Goal: Find specific page/section: Find specific page/section

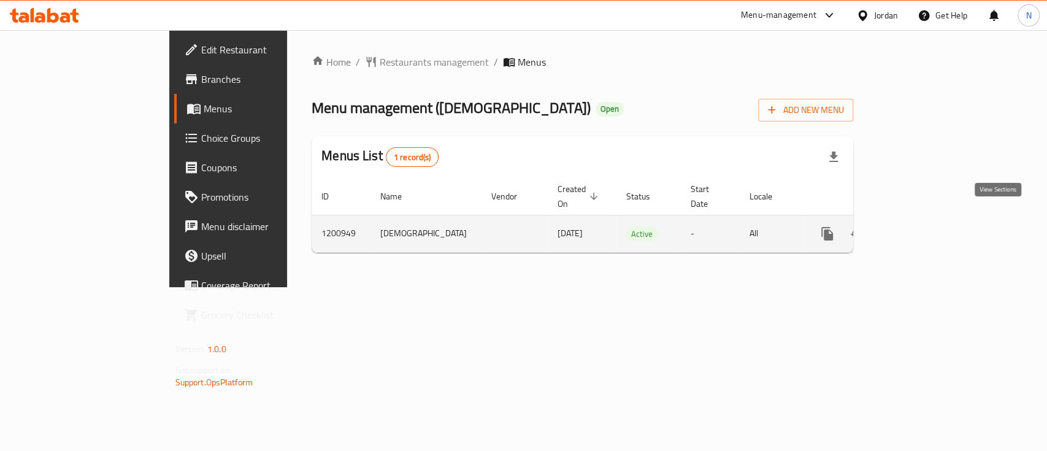
click at [921, 228] on icon "enhanced table" at bounding box center [915, 233] width 11 height 11
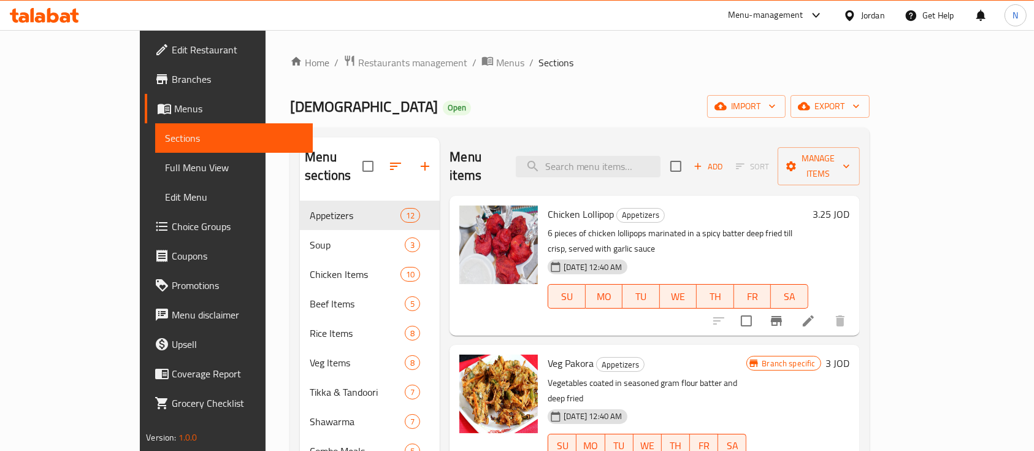
scroll to position [82, 0]
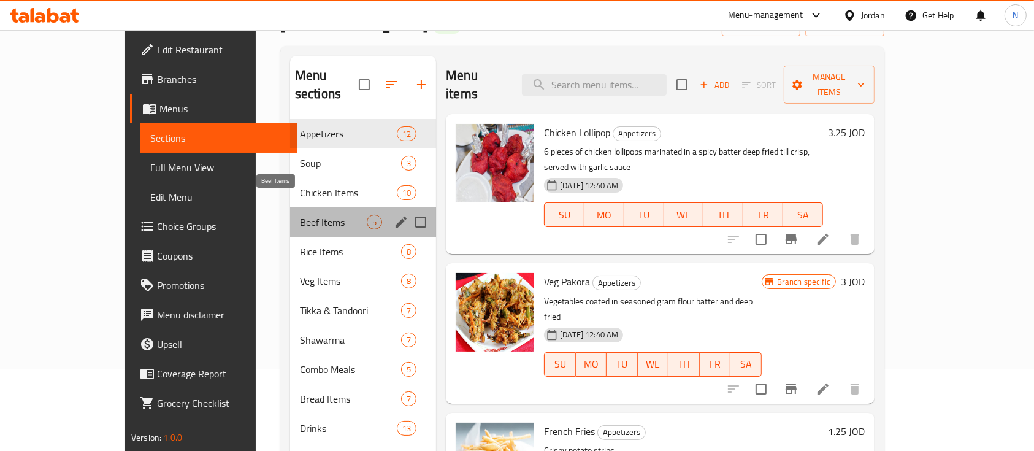
click at [300, 215] on span "Beef Items" at bounding box center [333, 222] width 67 height 15
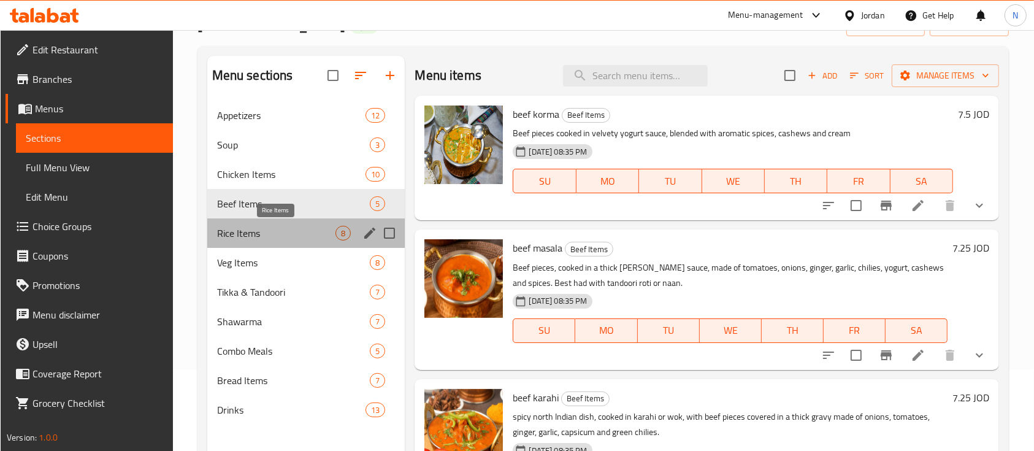
click at [243, 232] on span "Rice Items" at bounding box center [276, 233] width 119 height 15
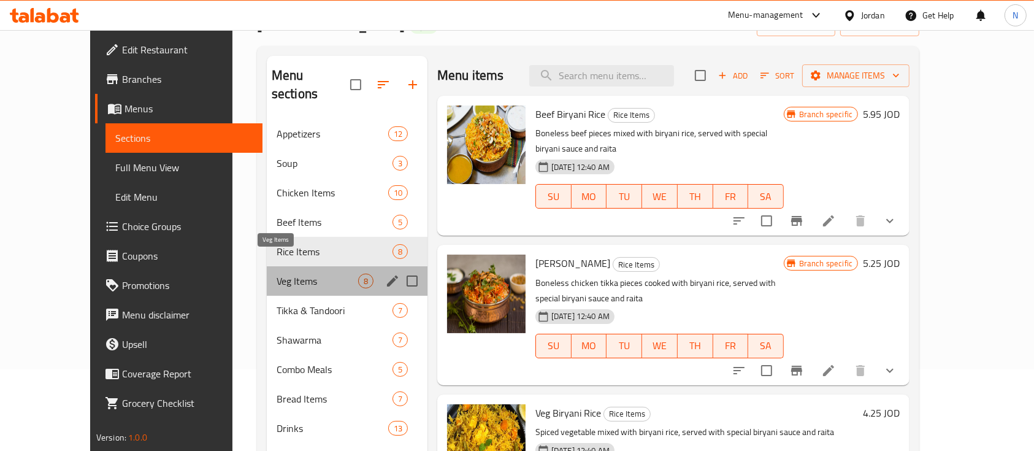
click at [277, 274] on span "Veg Items" at bounding box center [318, 281] width 82 height 15
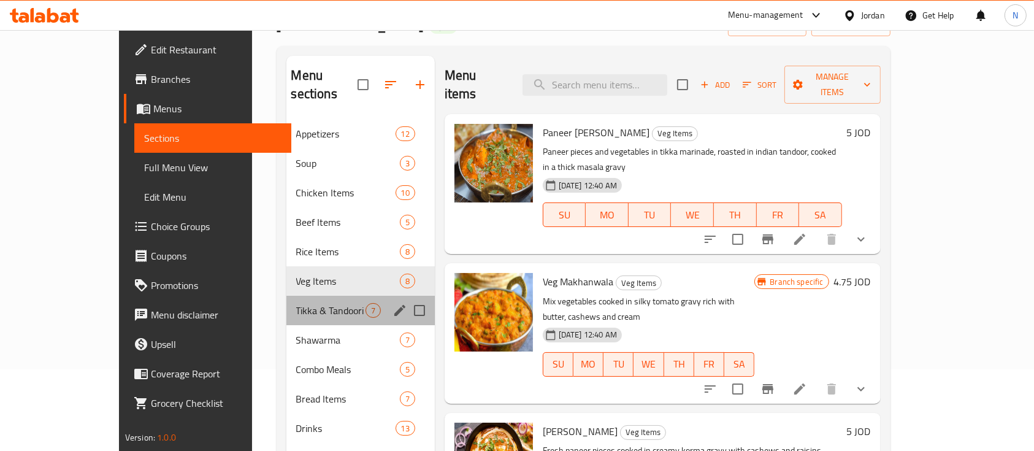
click at [286, 296] on div "Tikka & Tandoori 7" at bounding box center [360, 310] width 148 height 29
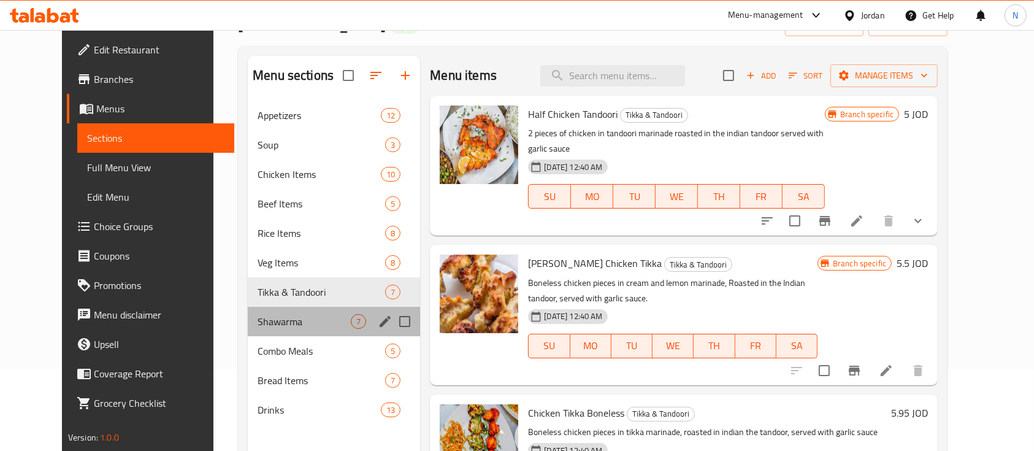
click at [252, 310] on div "Shawarma 7" at bounding box center [334, 321] width 172 height 29
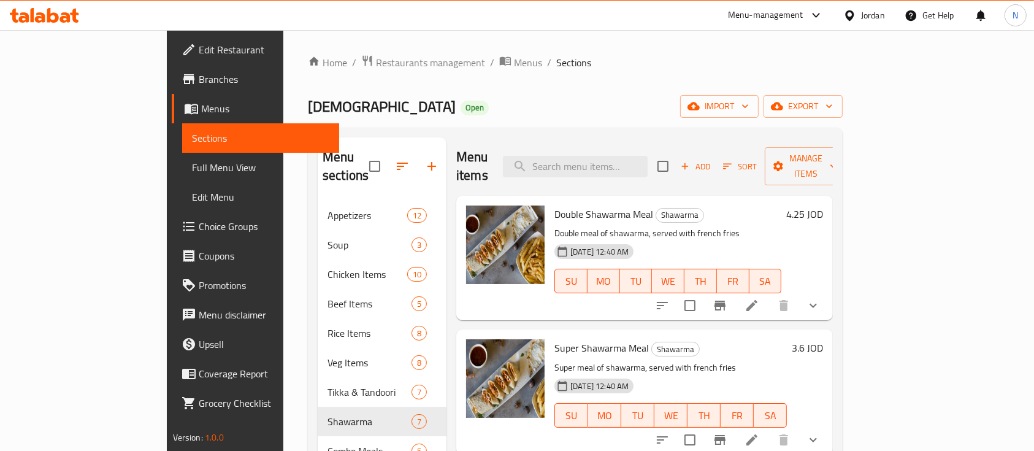
click at [308, 105] on span "Namaste" at bounding box center [382, 107] width 148 height 28
copy span "Namaste"
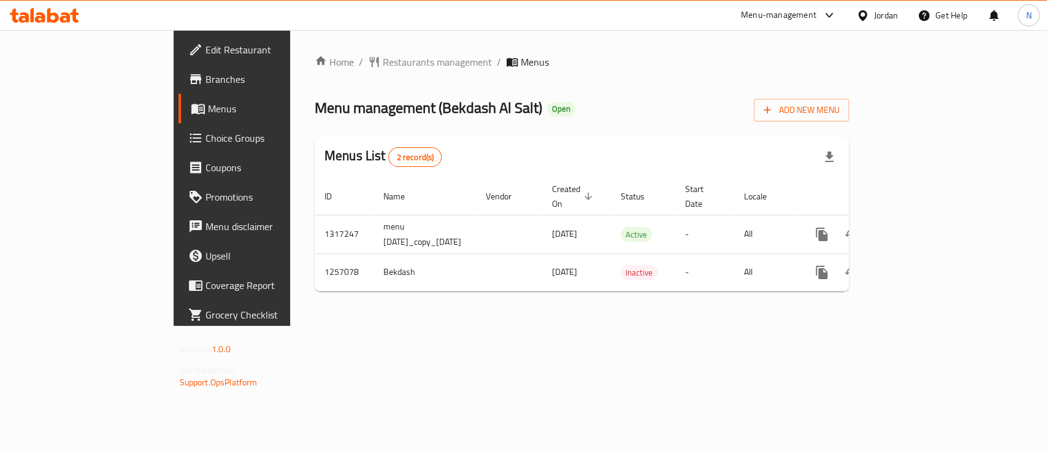
click at [72, 15] on icon at bounding box center [44, 15] width 69 height 15
